Goal: Task Accomplishment & Management: Manage account settings

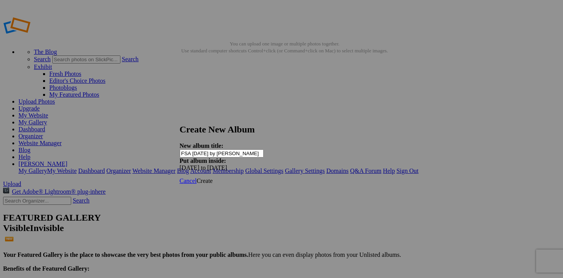
type input "FSA [DATE] by [PERSON_NAME]"
click at [213, 177] on span "Create" at bounding box center [205, 180] width 16 height 7
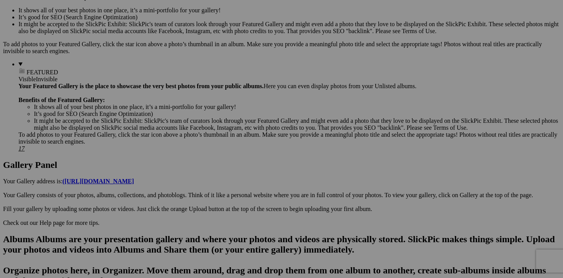
scroll to position [255, 0]
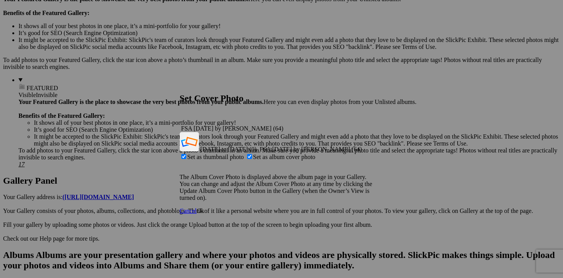
click at [204, 207] on span "Ok" at bounding box center [201, 210] width 8 height 7
